Goal: Book appointment/travel/reservation

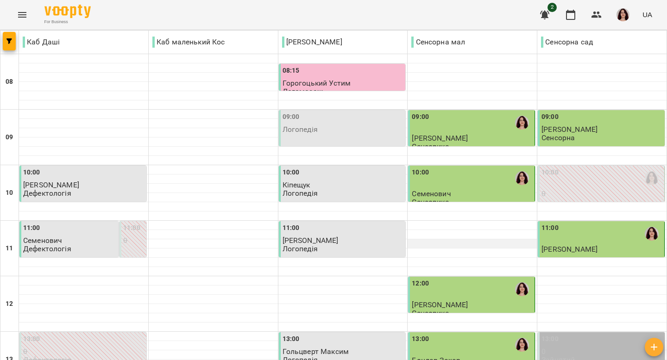
scroll to position [366, 0]
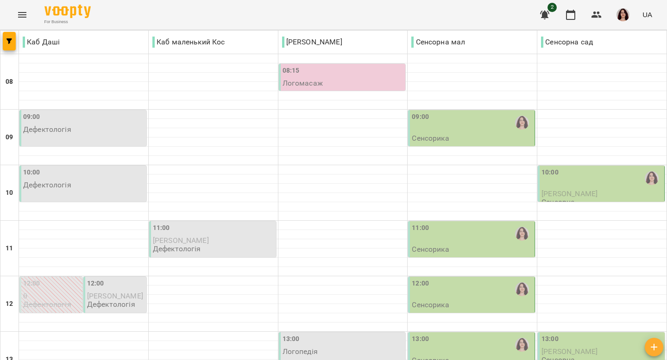
scroll to position [422, 0]
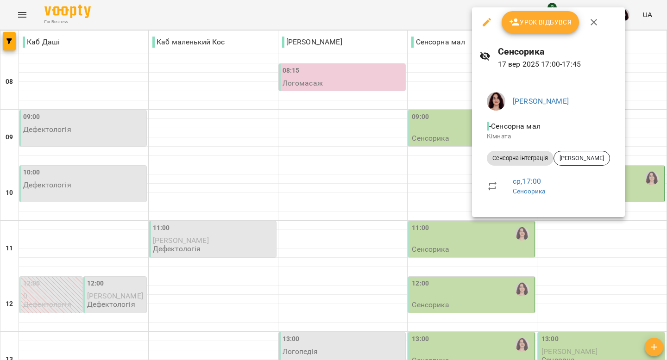
click at [592, 23] on icon "button" at bounding box center [594, 22] width 6 height 6
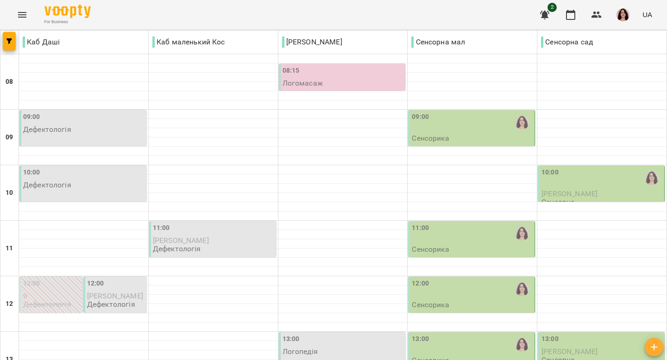
scroll to position [93, 0]
click at [442, 279] on div "12:00" at bounding box center [472, 289] width 121 height 21
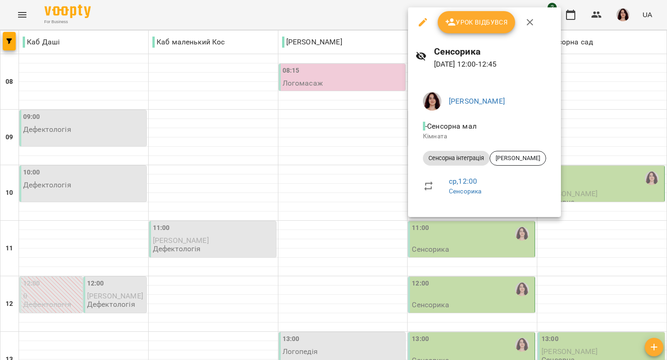
click at [532, 21] on icon "button" at bounding box center [529, 22] width 11 height 11
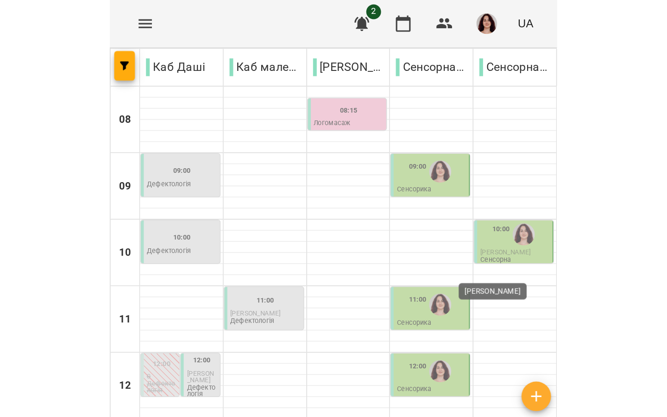
scroll to position [232, 0]
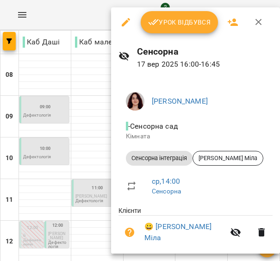
click at [259, 25] on icon "button" at bounding box center [258, 22] width 11 height 11
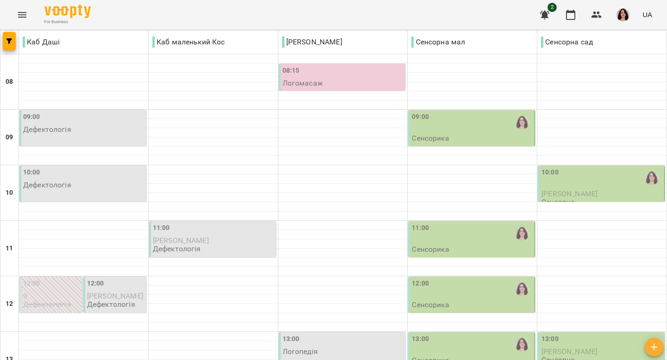
scroll to position [0, 0]
